Goal: Transaction & Acquisition: Download file/media

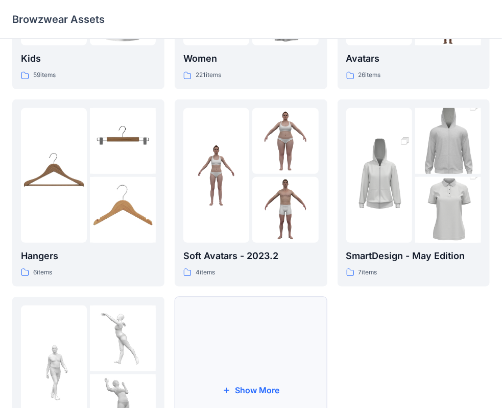
scroll to position [204, 0]
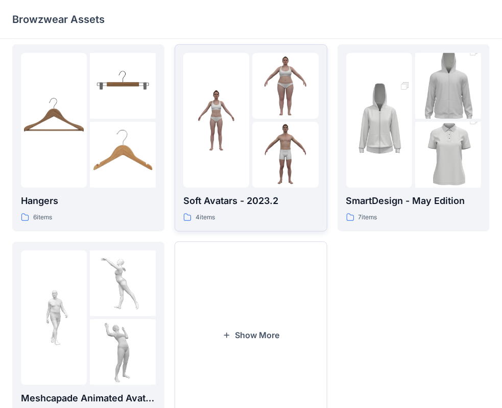
click at [293, 147] on img at bounding box center [285, 155] width 66 height 66
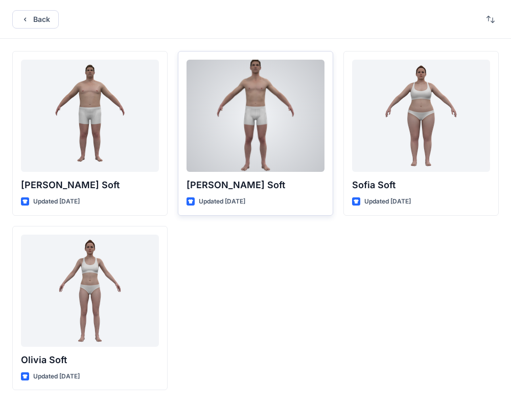
click at [263, 142] on div at bounding box center [255, 116] width 138 height 112
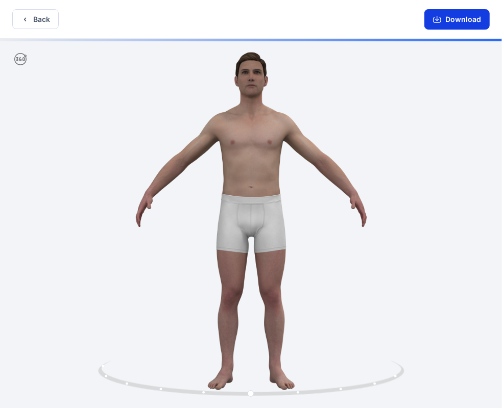
click at [445, 14] on button "Download" at bounding box center [456, 19] width 65 height 20
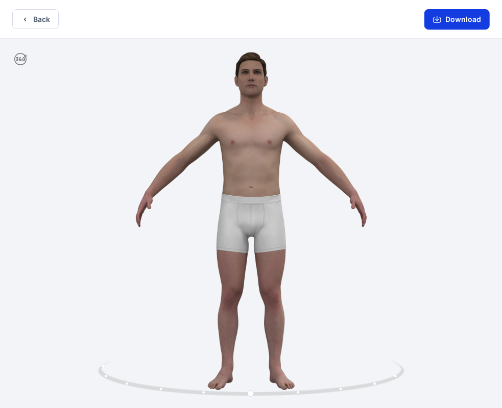
click at [467, 18] on button "Download" at bounding box center [456, 19] width 65 height 20
click at [447, 22] on button "Download" at bounding box center [456, 19] width 65 height 20
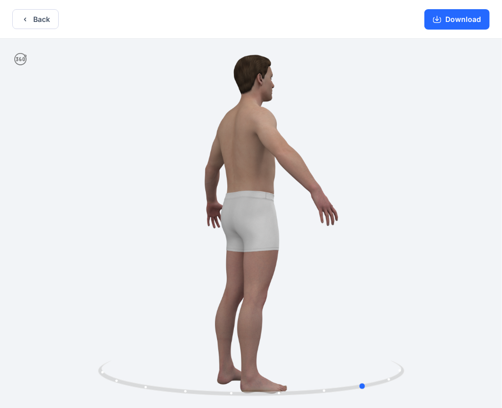
drag, startPoint x: 255, startPoint y: 213, endPoint x: 371, endPoint y: 190, distance: 117.7
click at [371, 190] on div at bounding box center [251, 225] width 502 height 372
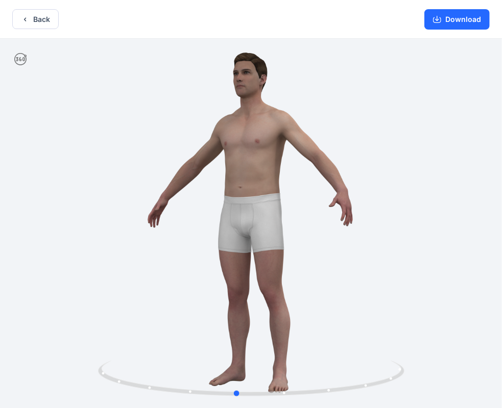
drag, startPoint x: 371, startPoint y: 190, endPoint x: 240, endPoint y: 198, distance: 130.4
click at [240, 198] on div at bounding box center [251, 225] width 502 height 372
click at [462, 17] on button "Download" at bounding box center [456, 19] width 65 height 20
click at [31, 19] on button "Back" at bounding box center [35, 19] width 46 height 20
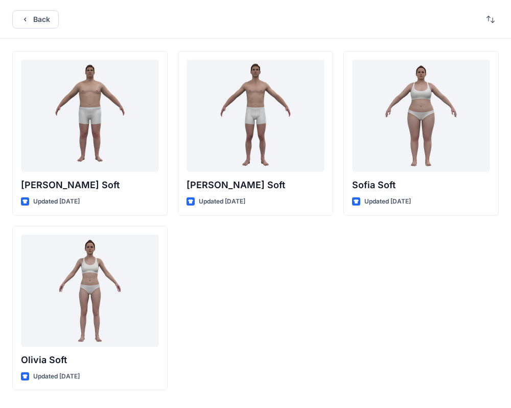
click at [31, 19] on button "Back" at bounding box center [35, 19] width 46 height 18
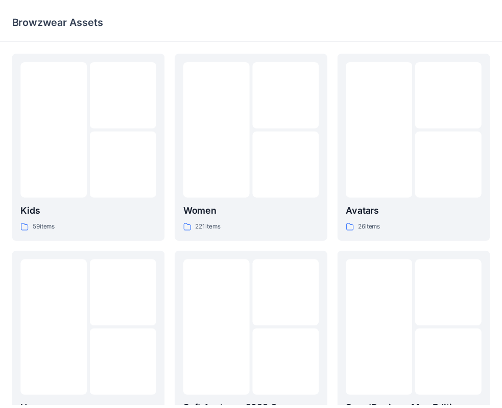
scroll to position [204, 0]
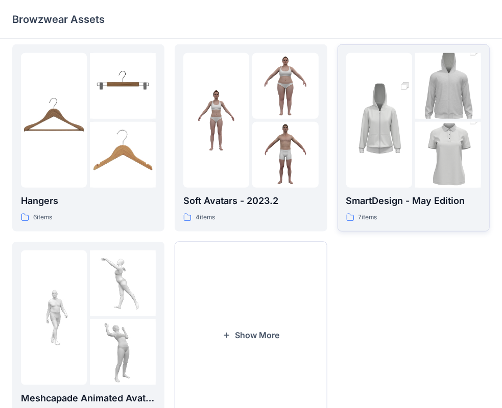
click at [409, 141] on img at bounding box center [379, 120] width 66 height 99
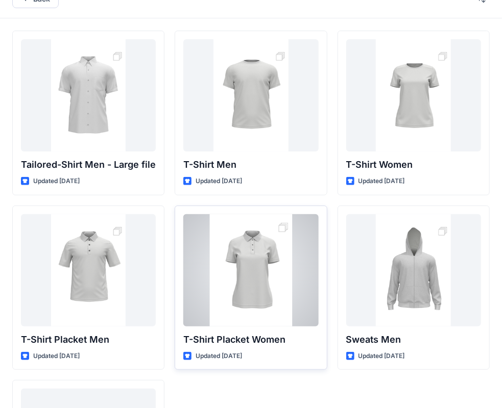
scroll to position [16, 0]
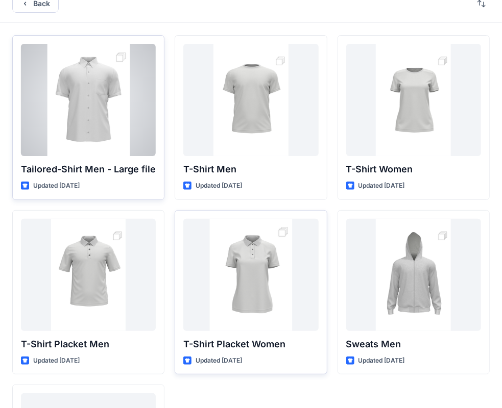
click at [98, 144] on div at bounding box center [88, 100] width 135 height 112
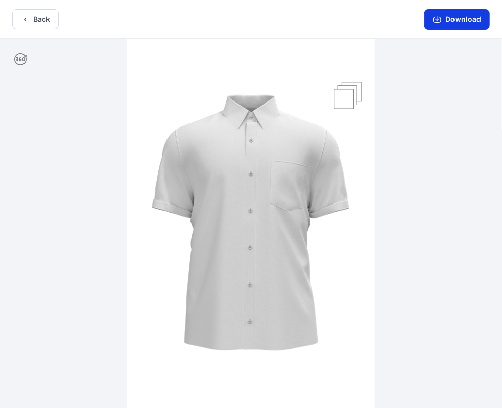
click at [470, 19] on button "Download" at bounding box center [456, 19] width 65 height 20
click at [471, 22] on button "Download" at bounding box center [456, 19] width 65 height 20
click at [465, 19] on button "Download" at bounding box center [456, 19] width 65 height 20
click at [465, 25] on button "Download" at bounding box center [456, 19] width 65 height 20
click at [459, 15] on button "Download" at bounding box center [456, 19] width 65 height 20
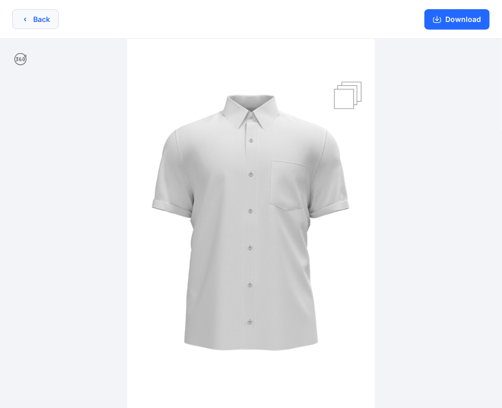
click at [54, 14] on button "Back" at bounding box center [35, 19] width 46 height 20
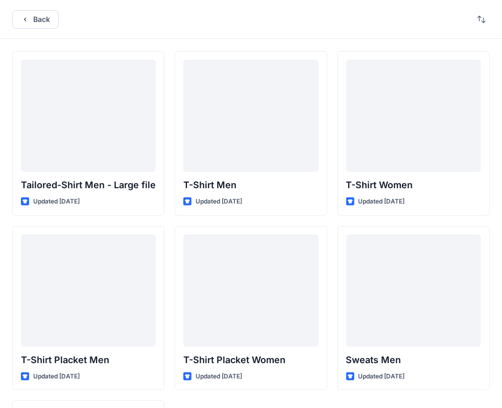
scroll to position [16, 0]
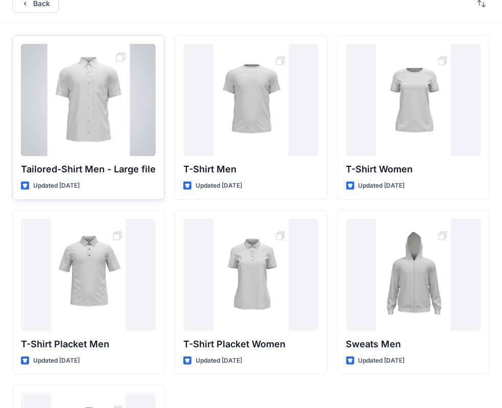
click at [105, 124] on div at bounding box center [88, 100] width 135 height 112
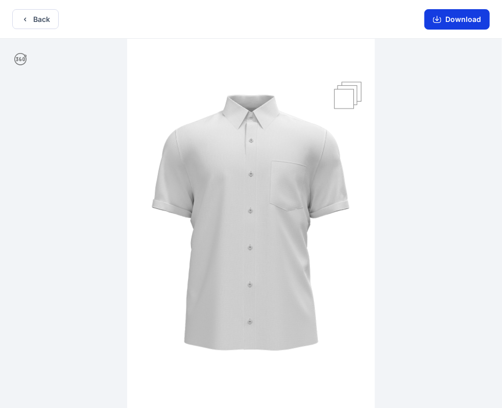
click at [443, 22] on button "Download" at bounding box center [456, 19] width 65 height 20
click at [40, 8] on div "Back Download" at bounding box center [251, 19] width 502 height 39
click at [40, 12] on button "Back" at bounding box center [35, 19] width 46 height 20
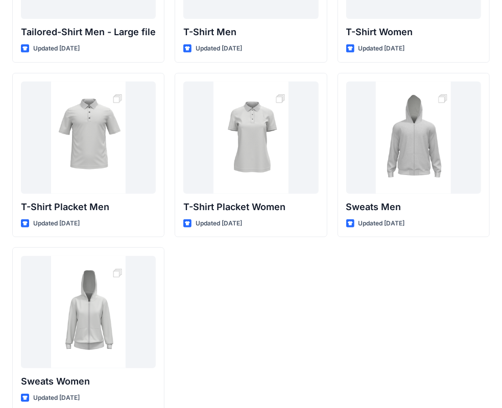
scroll to position [169, 0]
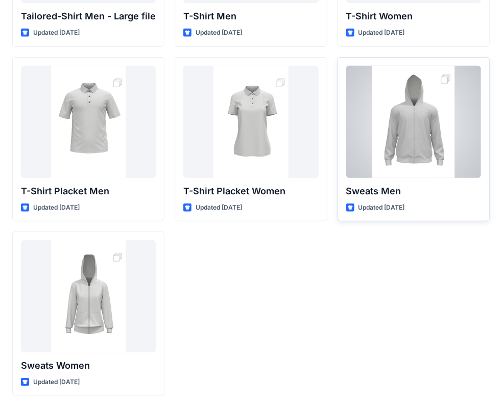
click at [420, 155] on div at bounding box center [413, 122] width 135 height 112
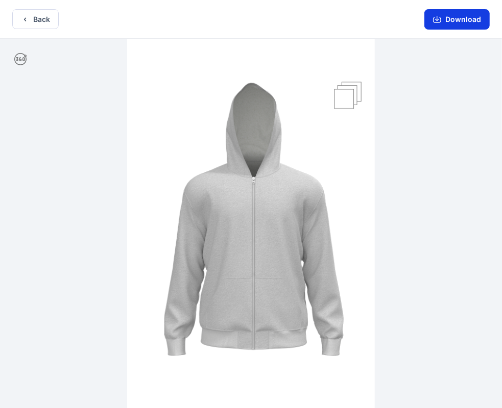
click at [461, 23] on button "Download" at bounding box center [456, 19] width 65 height 20
